Goal: Transaction & Acquisition: Purchase product/service

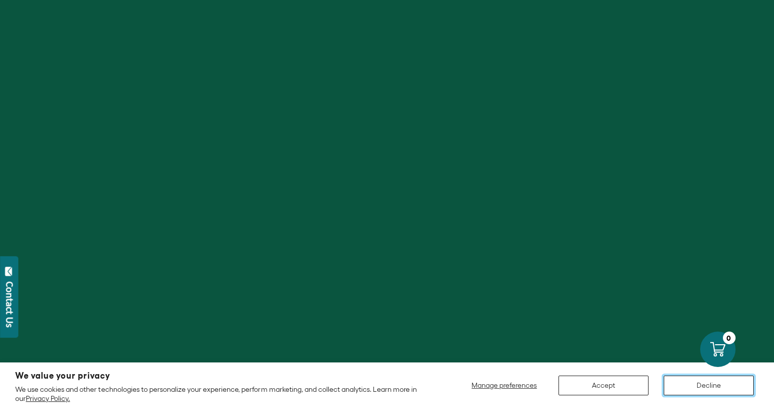
click at [692, 386] on button "Decline" at bounding box center [709, 385] width 90 height 20
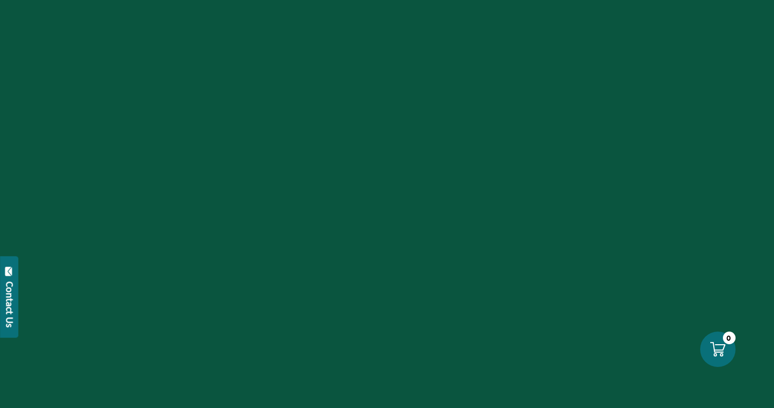
click at [640, 392] on div at bounding box center [387, 204] width 774 height 408
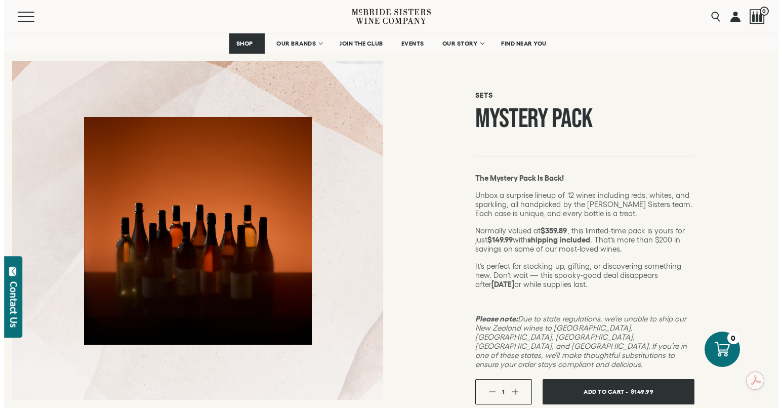
scroll to position [183, 0]
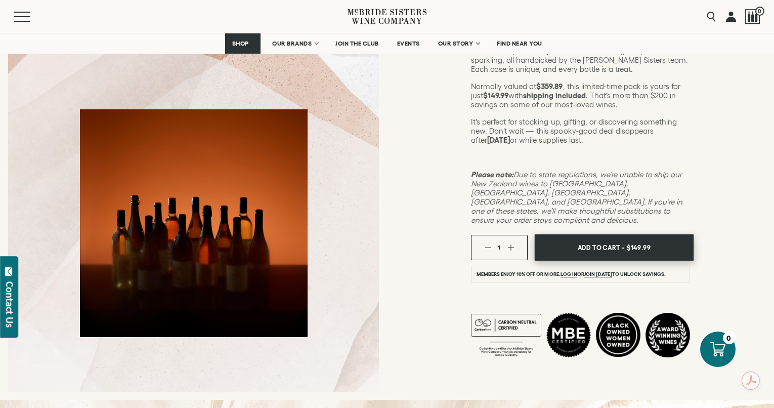
click at [610, 240] on span "Add To Cart -" at bounding box center [601, 247] width 47 height 15
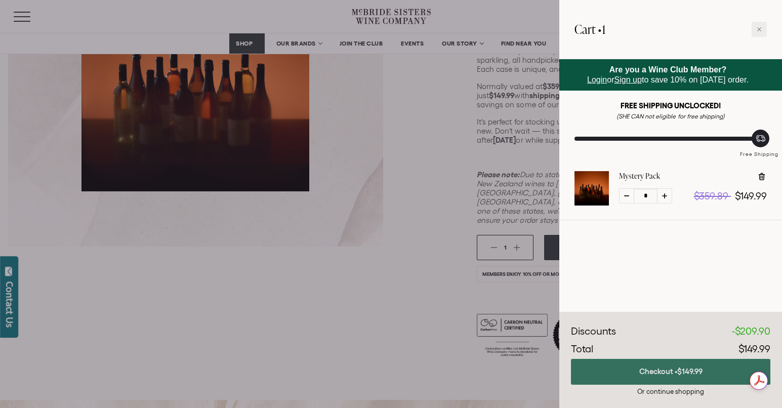
click at [652, 376] on button "Checkout • $149.99" at bounding box center [670, 372] width 199 height 26
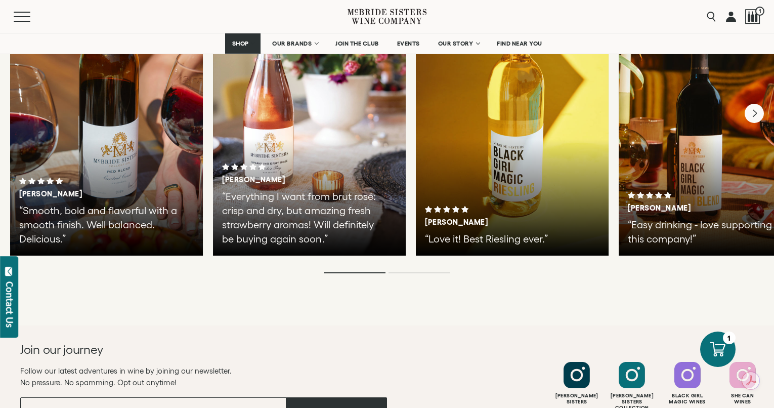
scroll to position [2165, 0]
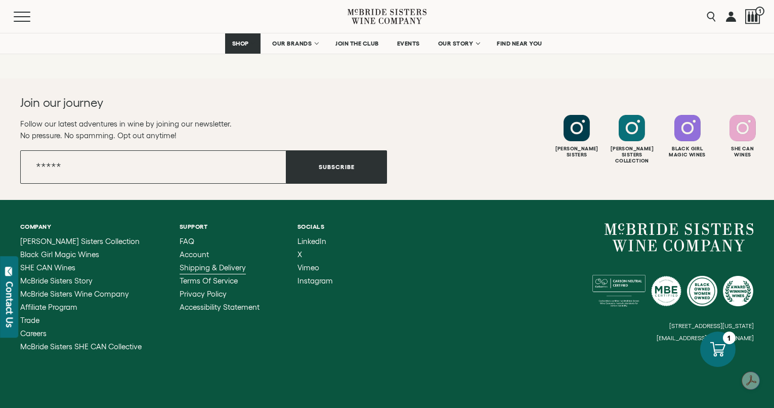
click at [195, 263] on span "Shipping & Delivery" at bounding box center [213, 267] width 66 height 9
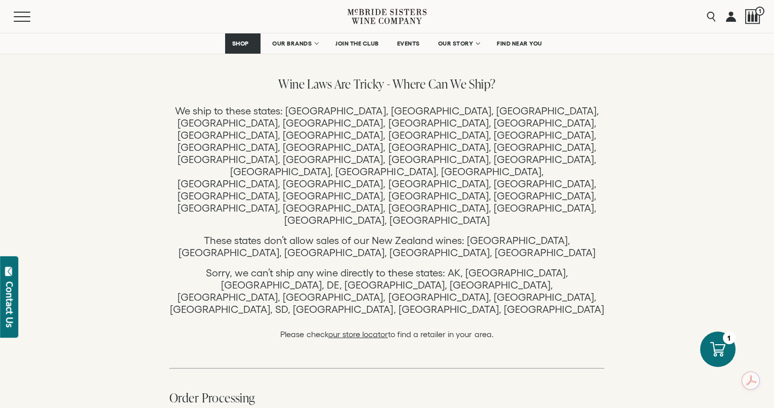
scroll to position [211, 0]
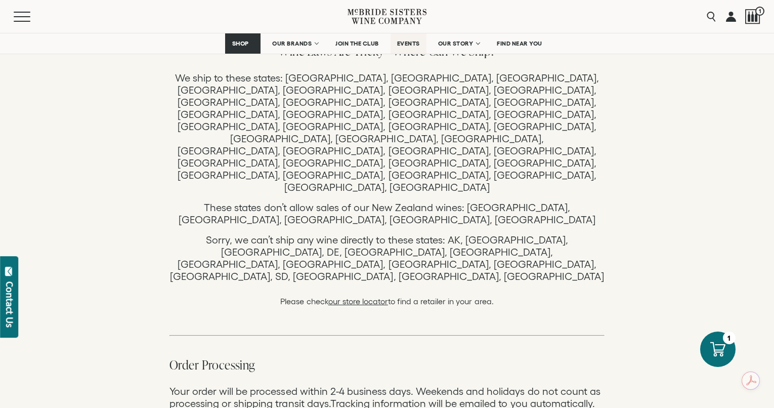
click at [411, 42] on span "EVENTS" at bounding box center [408, 43] width 23 height 7
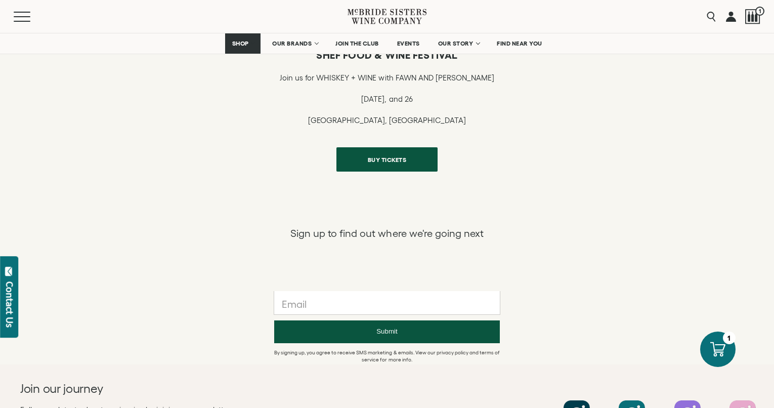
scroll to position [187, 0]
